Goal: Find specific page/section: Find specific page/section

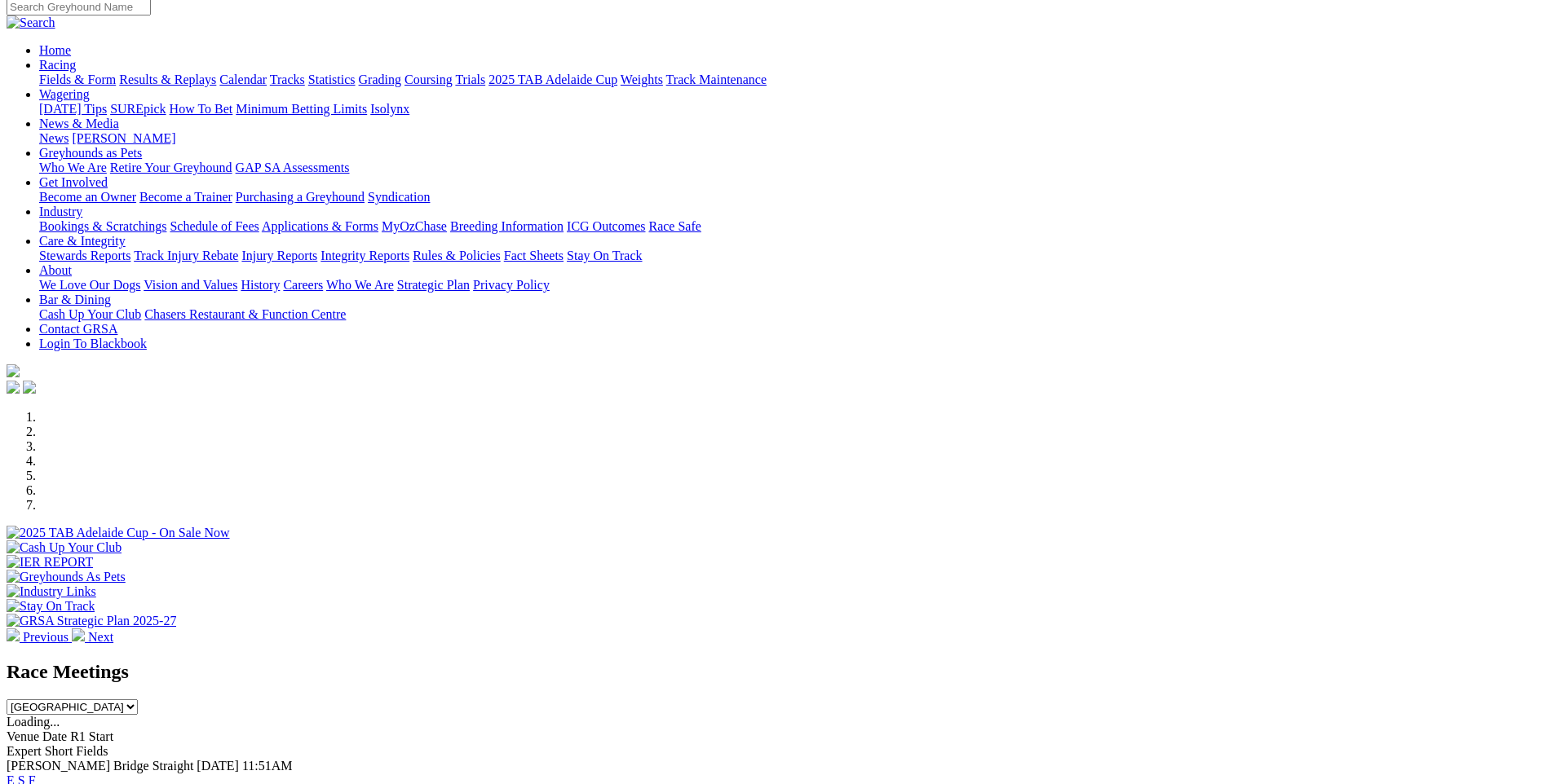
scroll to position [163, 0]
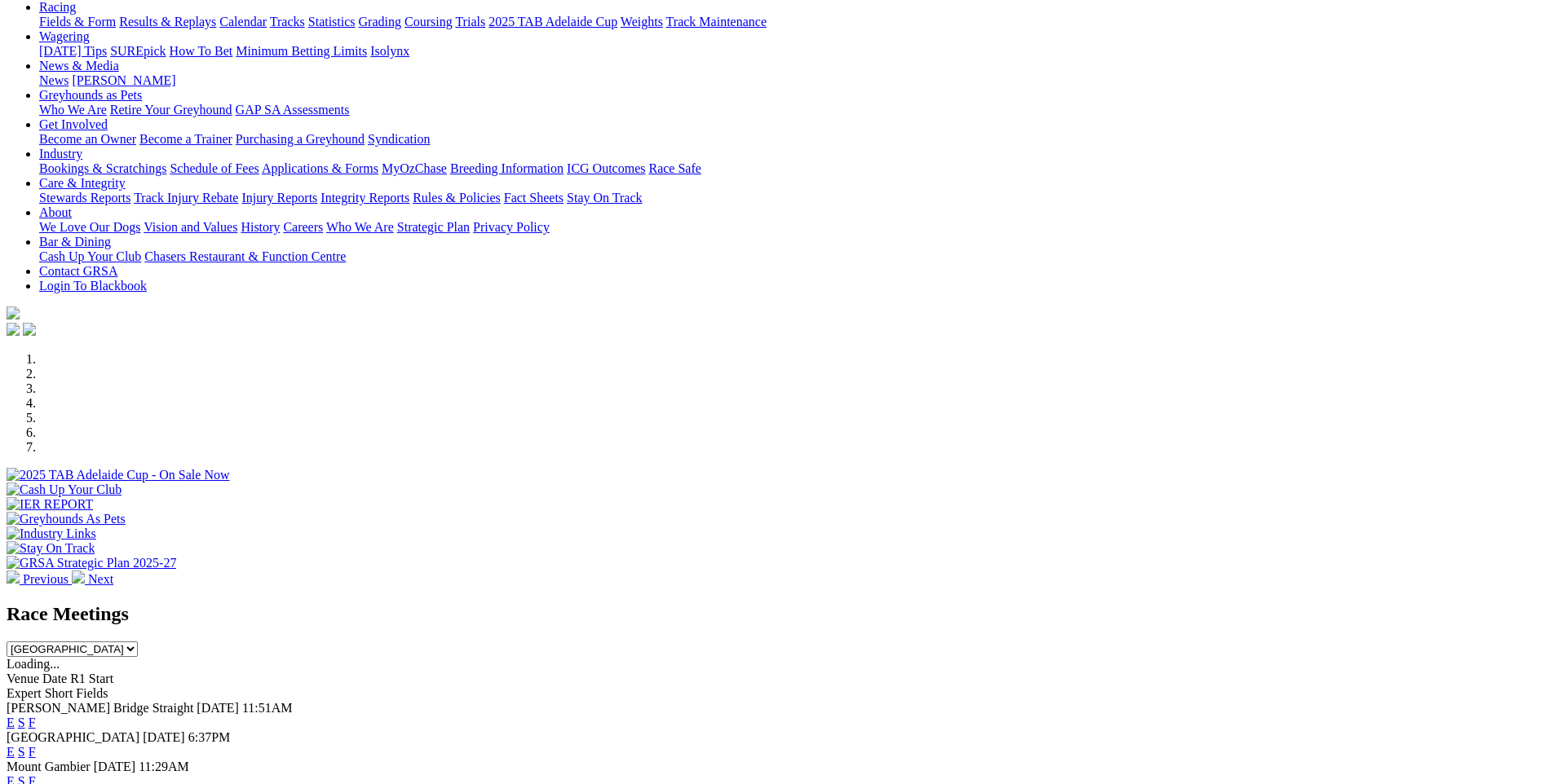
click at [15, 716] on link "E" at bounding box center [10, 722] width 8 height 14
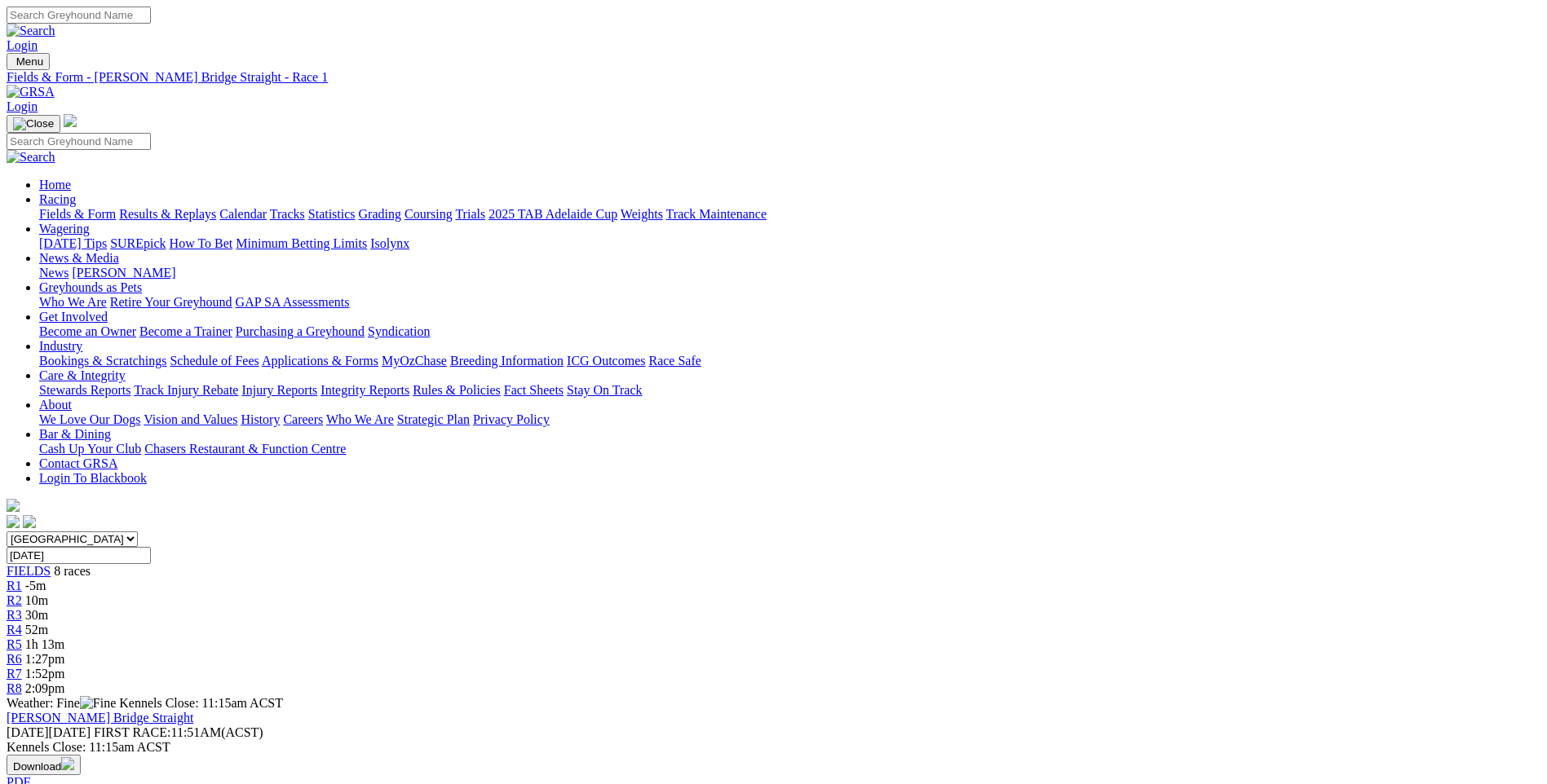
click at [51, 564] on span "FIELDS" at bounding box center [28, 571] width 44 height 14
